Goal: Communication & Community: Answer question/provide support

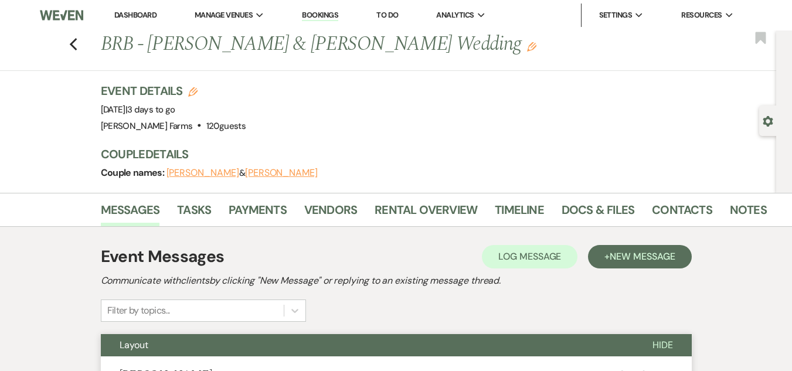
click at [147, 15] on link "Dashboard" at bounding box center [135, 15] width 42 height 10
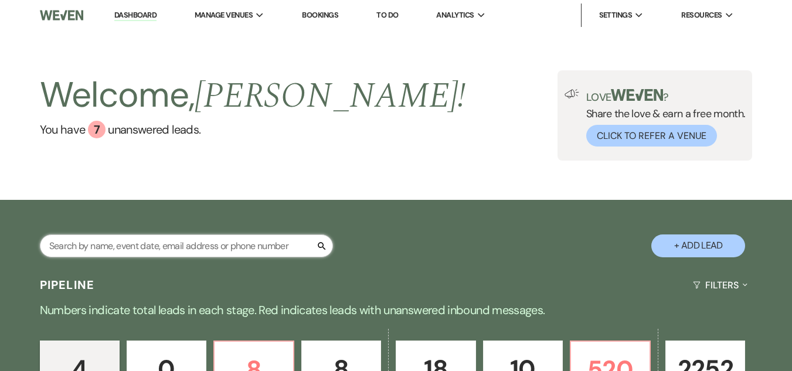
click at [197, 248] on input "text" at bounding box center [186, 245] width 293 height 23
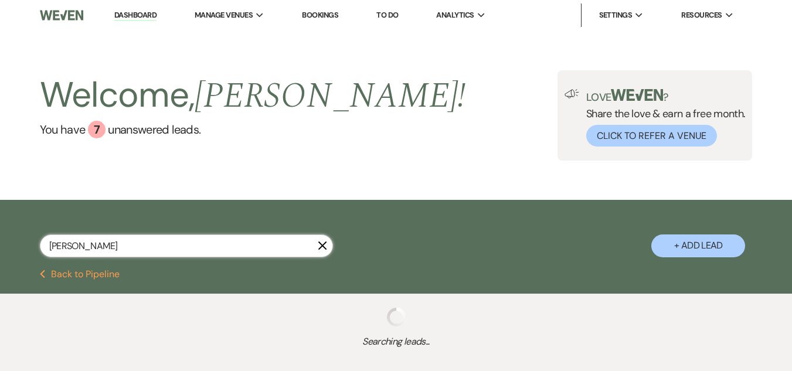
type input "[PERSON_NAME]"
select select "8"
select select "5"
select select "8"
select select "4"
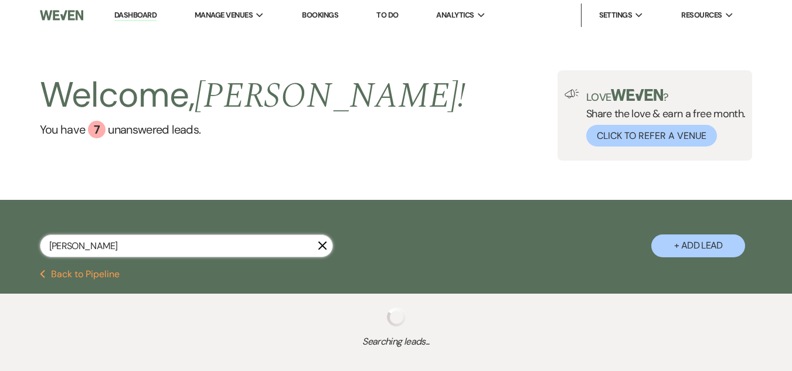
select select "8"
select select "5"
select select "8"
select select "7"
select select "8"
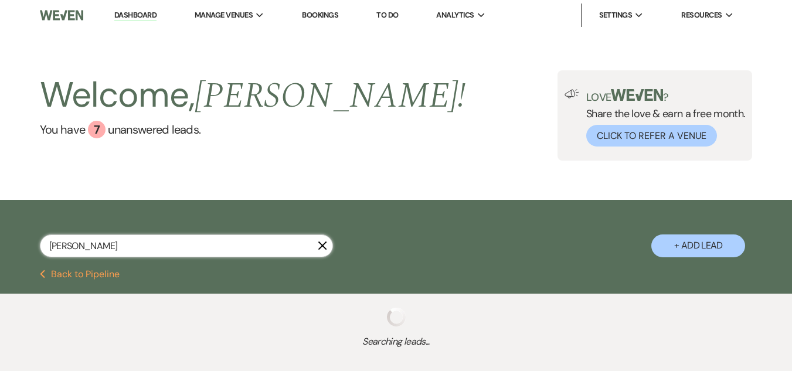
select select "8"
select select "5"
select select "8"
select select "4"
select select "8"
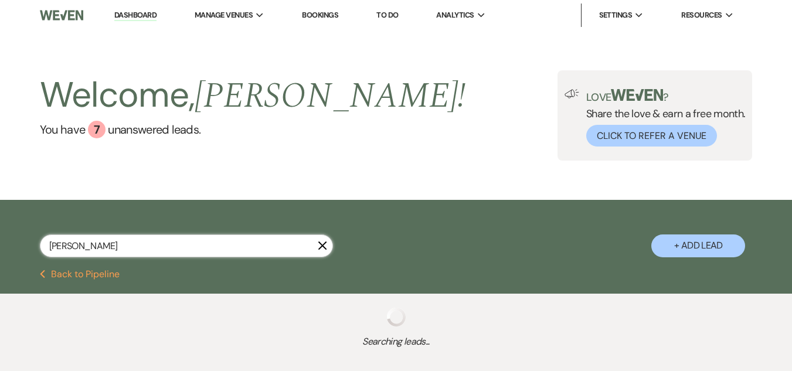
select select "7"
select select "8"
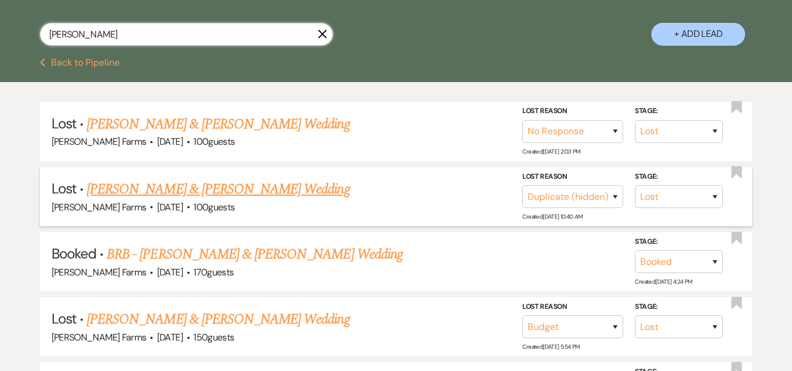
scroll to position [234, 0]
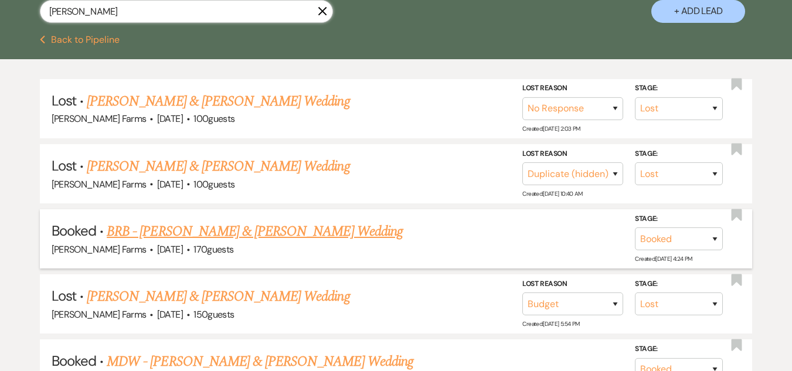
type input "[PERSON_NAME]"
click at [253, 227] on link "BRB - [PERSON_NAME] & [PERSON_NAME] Wedding" at bounding box center [255, 231] width 296 height 21
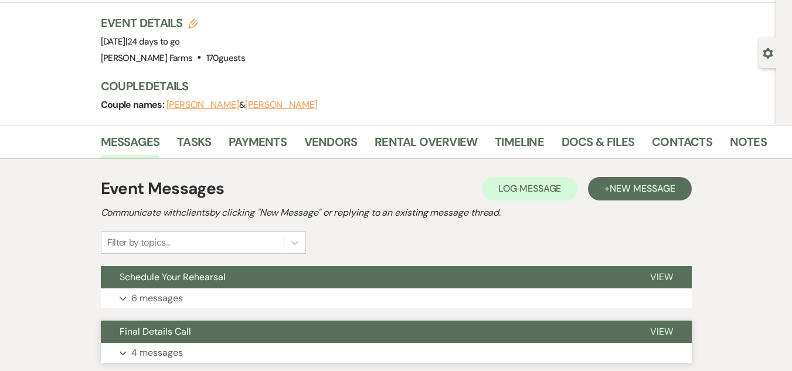
scroll to position [234, 0]
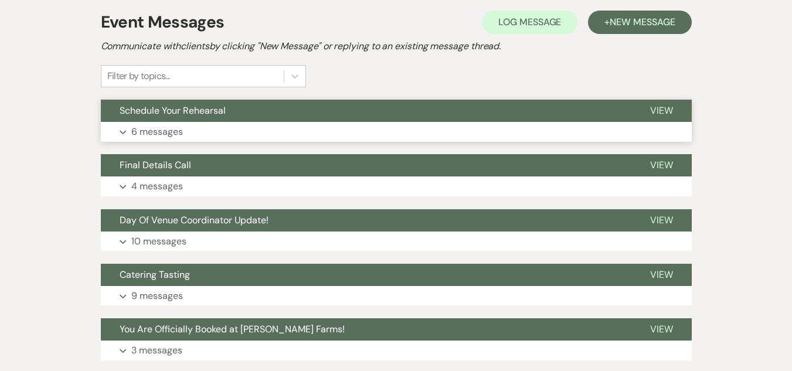
click at [338, 120] on button "Schedule Your Rehearsal" at bounding box center [366, 111] width 530 height 22
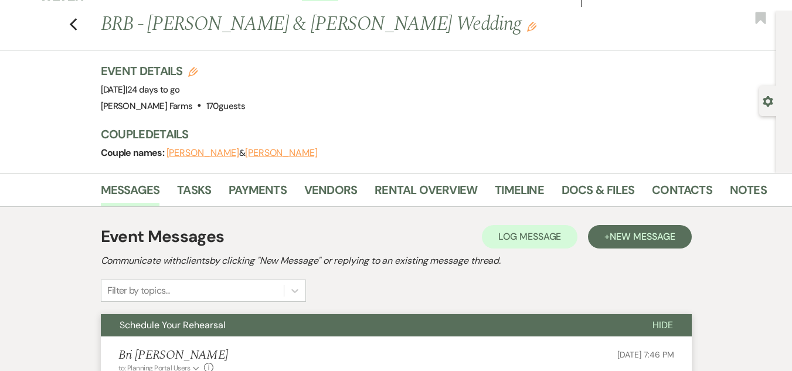
scroll to position [0, 0]
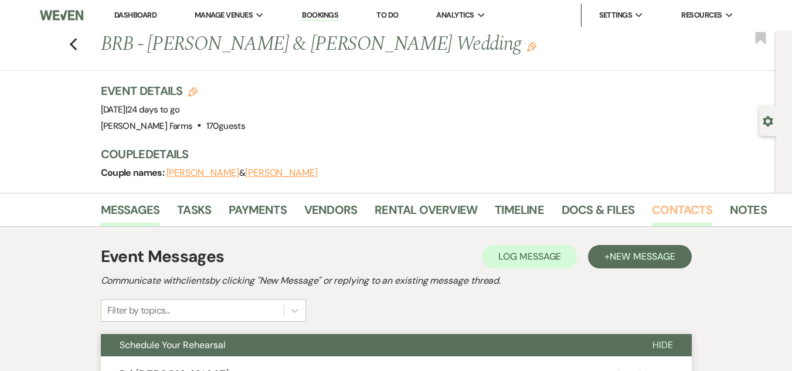
click at [666, 205] on link "Contacts" at bounding box center [682, 213] width 60 height 26
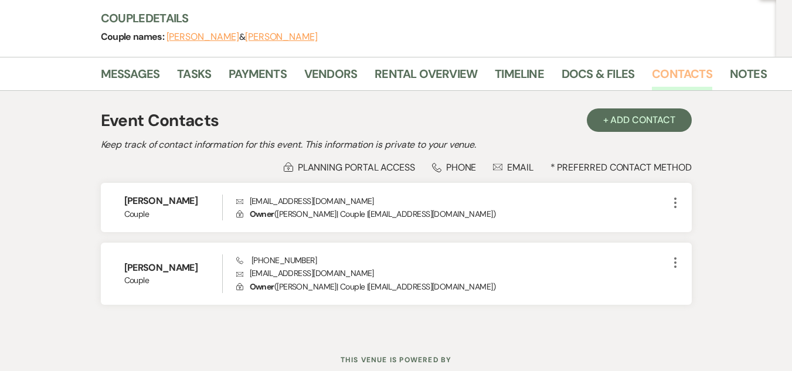
scroll to position [173, 0]
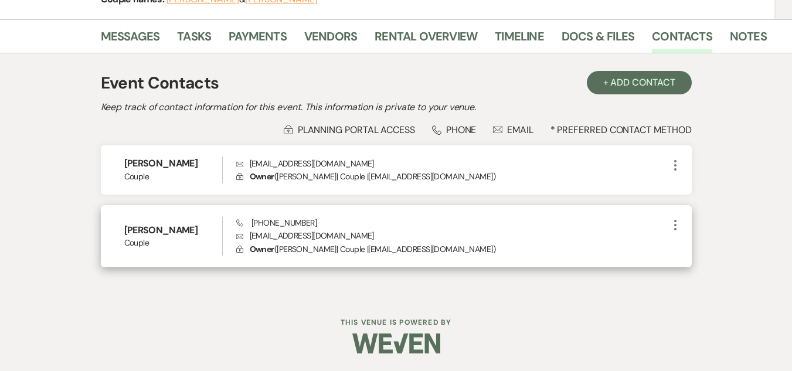
click at [291, 223] on span "Phone [PHONE_NUMBER]" at bounding box center [276, 222] width 80 height 11
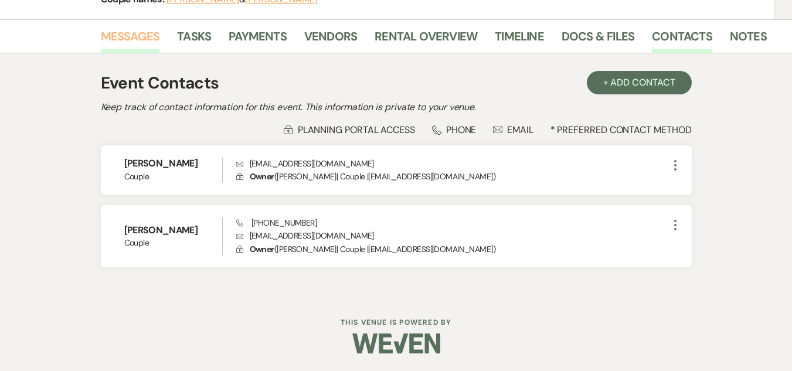
click at [144, 39] on link "Messages" at bounding box center [130, 40] width 59 height 26
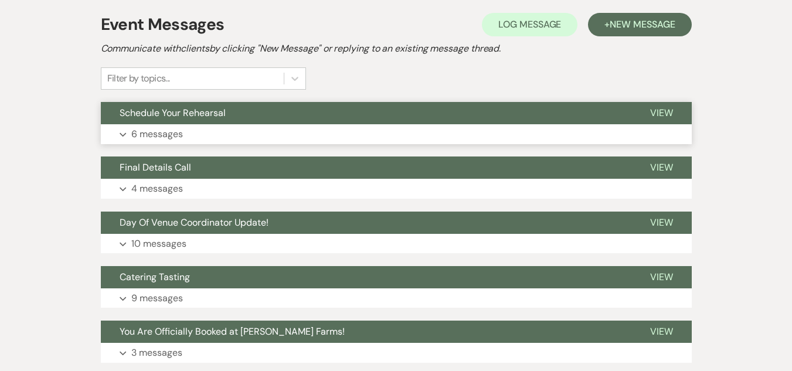
click at [226, 105] on button "Schedule Your Rehearsal" at bounding box center [366, 113] width 530 height 22
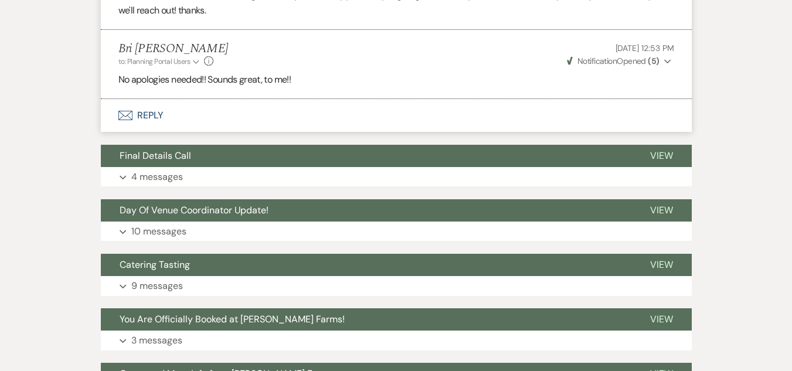
scroll to position [936, 0]
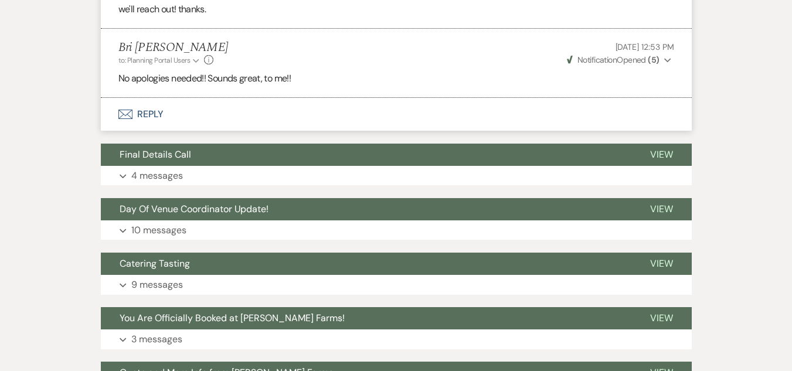
click at [165, 129] on button "Envelope Reply" at bounding box center [396, 114] width 591 height 33
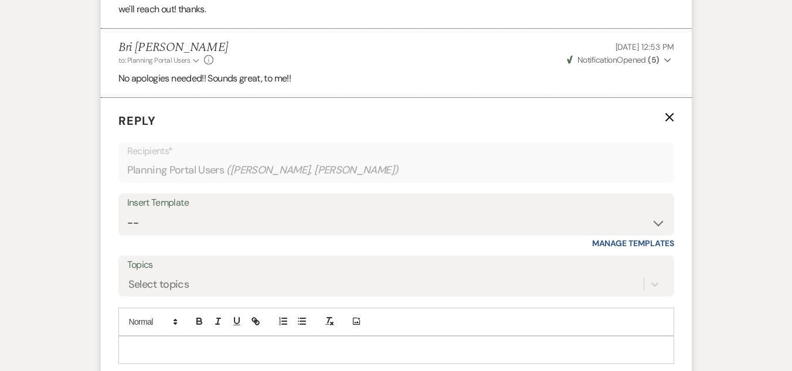
click at [159, 354] on div at bounding box center [396, 349] width 554 height 27
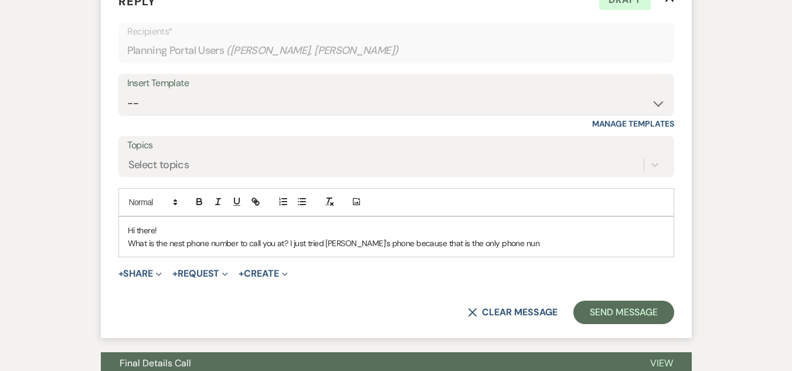
scroll to position [1066, 0]
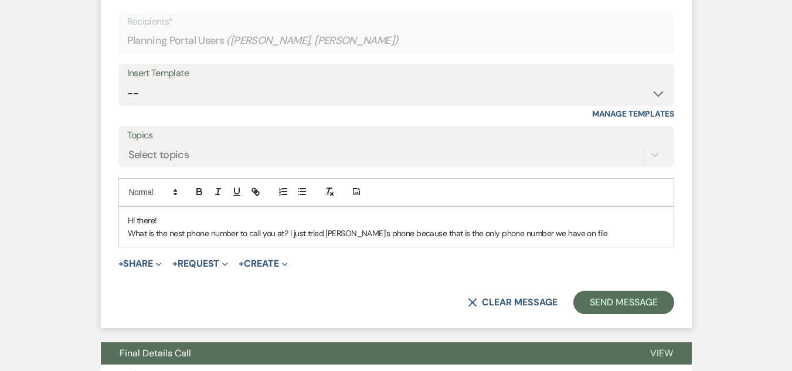
click at [175, 240] on p "What is the nest phone number to call you at? I just tried [PERSON_NAME]'s phon…" at bounding box center [396, 233] width 537 height 13
click at [385, 240] on p "What is the best phone number to call you at? I just tried [PERSON_NAME]'s phon…" at bounding box center [396, 233] width 537 height 13
click at [618, 240] on p "What is the best phone number to call you at? I just tried [PERSON_NAME]'s phon…" at bounding box center [396, 233] width 537 height 13
click at [636, 314] on button "Send Message" at bounding box center [623, 302] width 100 height 23
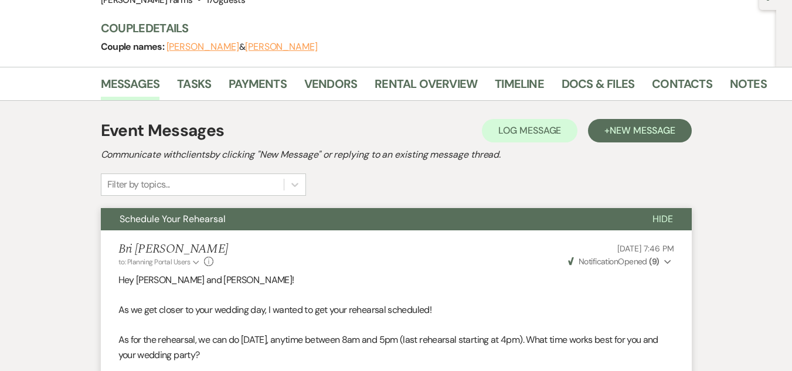
scroll to position [0, 0]
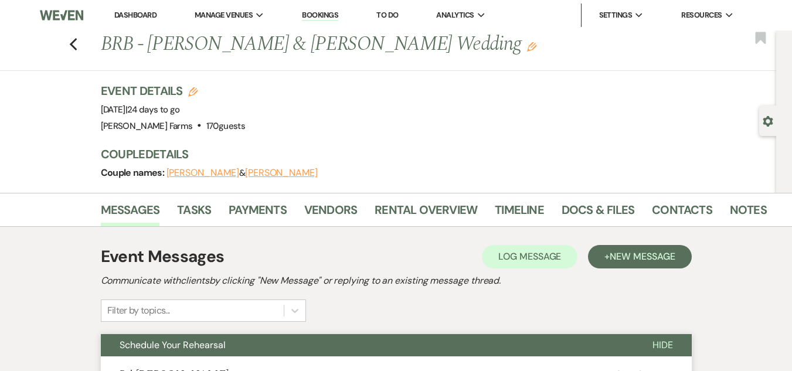
click at [145, 15] on link "Dashboard" at bounding box center [135, 15] width 42 height 10
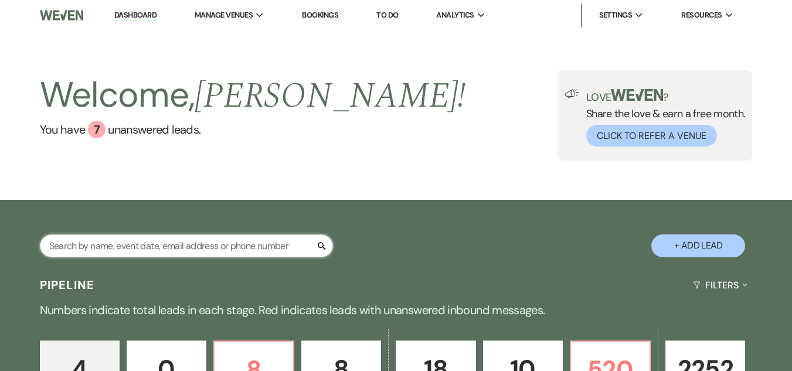
click at [146, 241] on input "text" at bounding box center [186, 245] width 293 height 23
type input "[PERSON_NAME]"
select select "8"
select select "5"
select select "8"
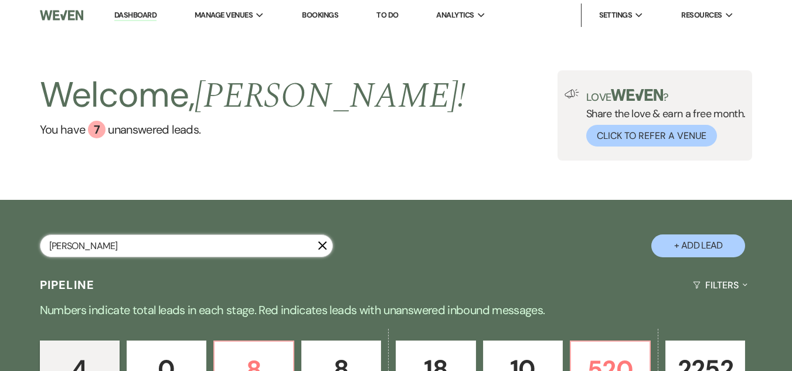
select select "4"
select select "8"
select select "7"
select select "8"
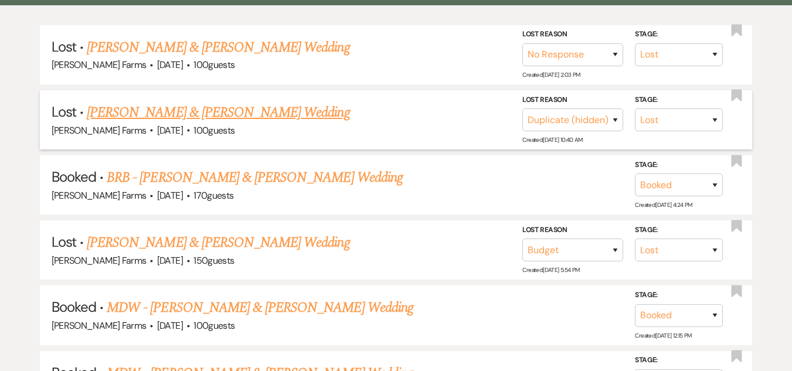
scroll to position [293, 0]
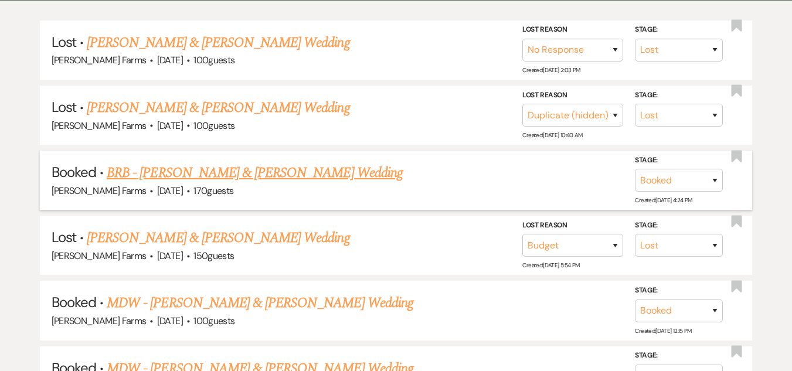
click at [224, 175] on link "BRB - [PERSON_NAME] & [PERSON_NAME] Wedding" at bounding box center [255, 172] width 296 height 21
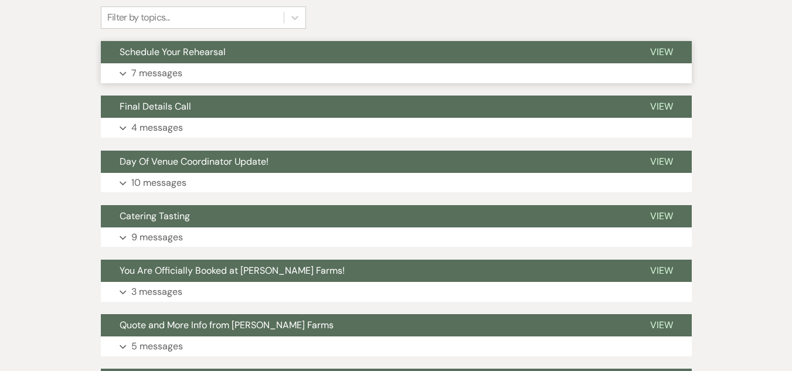
click at [216, 55] on span "Schedule Your Rehearsal" at bounding box center [173, 52] width 106 height 12
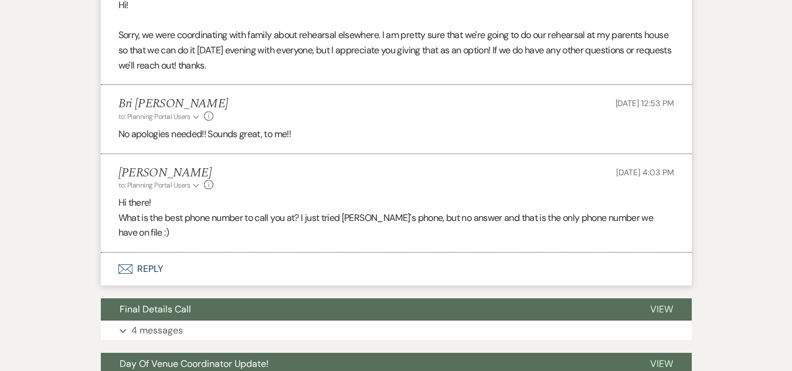
scroll to position [880, 0]
click at [144, 286] on button "Envelope Reply" at bounding box center [396, 269] width 591 height 33
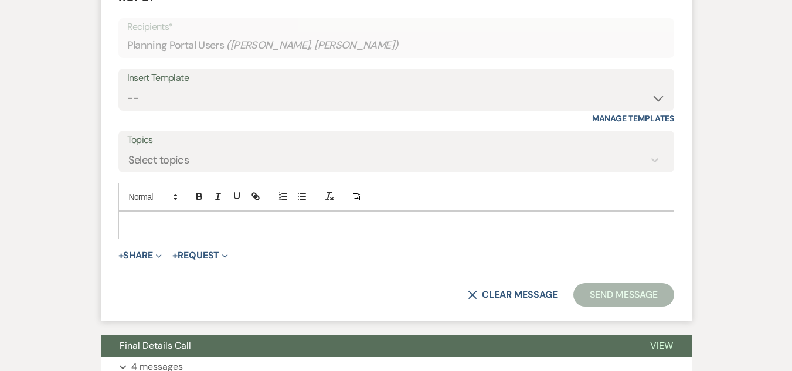
scroll to position [1153, 0]
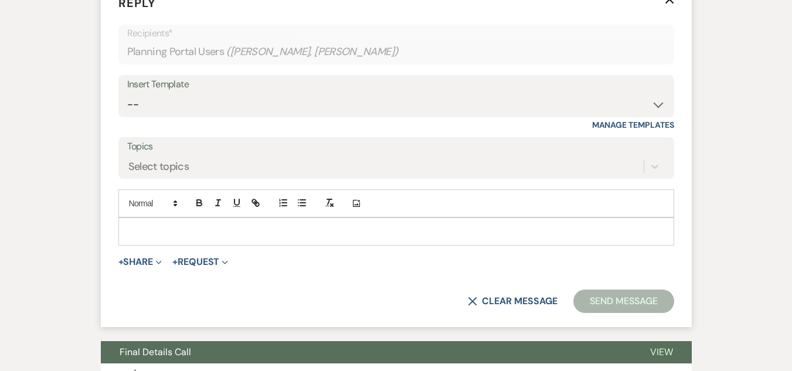
click at [429, 93] on div "Insert Template" at bounding box center [396, 84] width 538 height 17
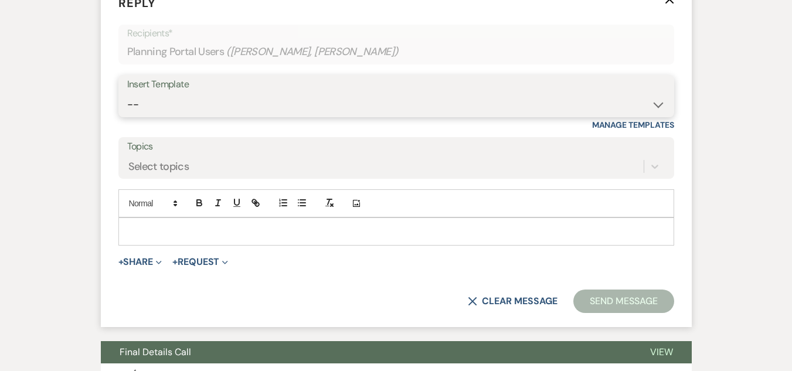
click at [396, 115] on select "-- Tour Request Response Follow Up Contract (Pre-Booked Leads) Weven Planning P…" at bounding box center [396, 104] width 538 height 23
select select "4589"
click at [127, 108] on select "-- Tour Request Response Follow Up Contract (Pre-Booked Leads) Weven Planning P…" at bounding box center [396, 104] width 538 height 23
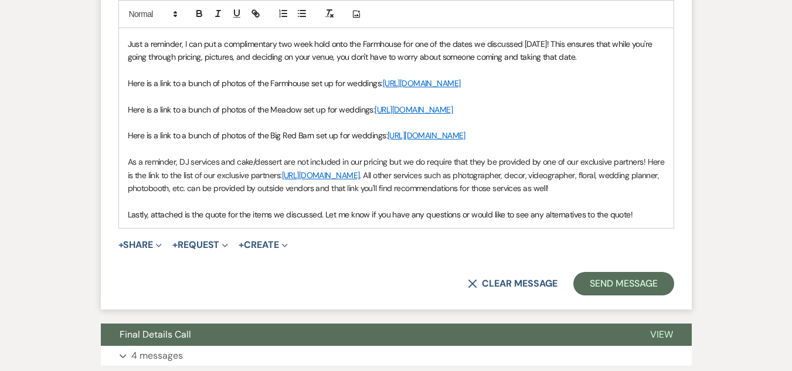
scroll to position [1408, 0]
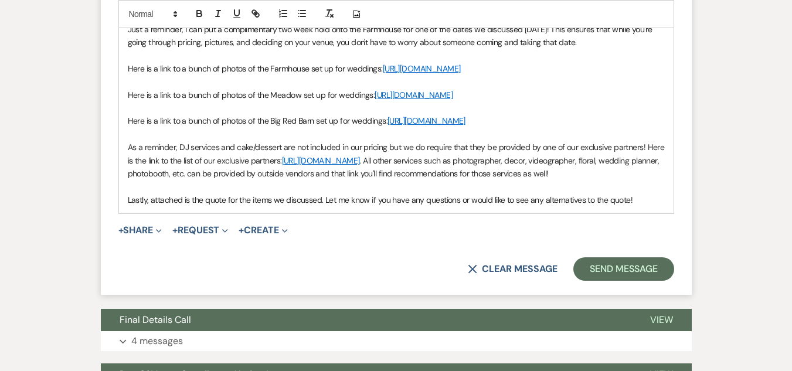
click at [387, 126] on link "[URL][DOMAIN_NAME]" at bounding box center [426, 120] width 78 height 11
click at [337, 204] on link "[URL][DOMAIN_NAME]" at bounding box center [351, 196] width 74 height 15
